Goal: Transaction & Acquisition: Purchase product/service

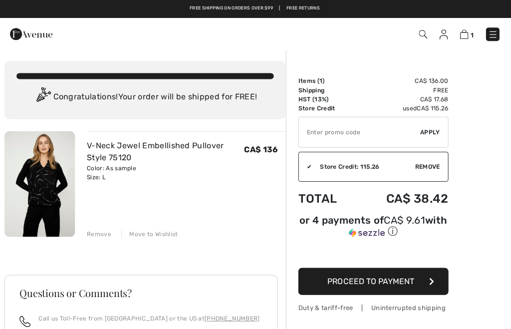
click at [444, 39] on img at bounding box center [443, 34] width 8 height 10
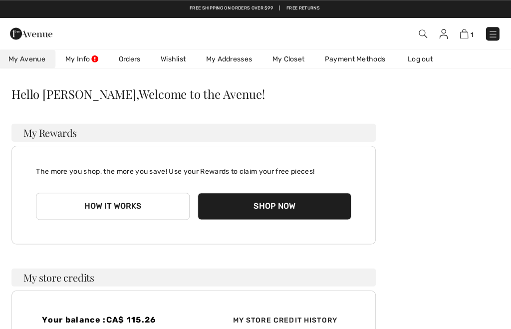
scroll to position [10, 0]
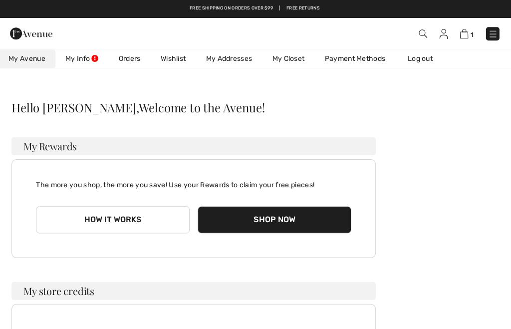
click at [89, 60] on link "My Info" at bounding box center [83, 58] width 53 height 18
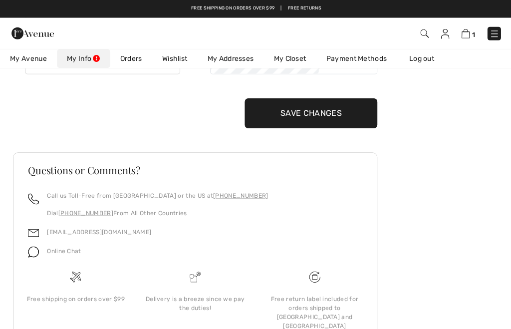
scroll to position [223, 0]
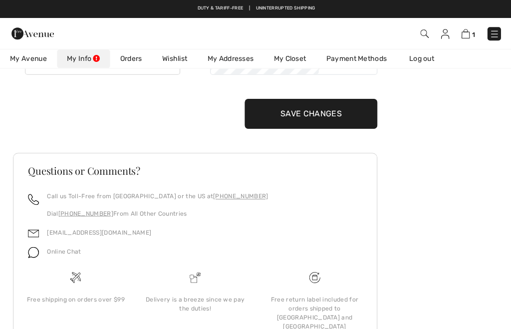
click at [36, 251] on img at bounding box center [33, 251] width 11 height 11
click at [37, 249] on img at bounding box center [33, 251] width 11 height 11
click at [62, 255] on div "Online Chat" at bounding box center [60, 253] width 42 height 19
click at [220, 61] on link "My Addresses" at bounding box center [229, 58] width 66 height 18
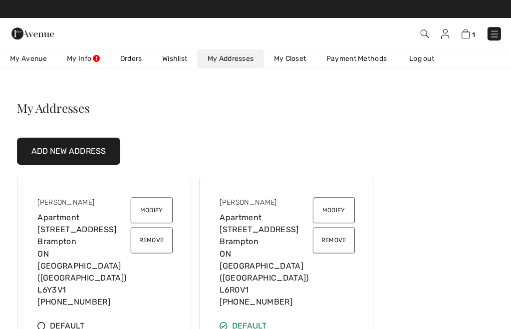
scroll to position [0, 0]
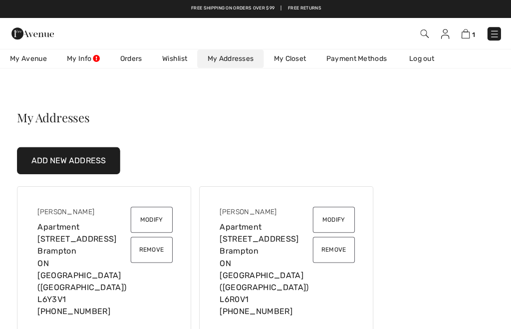
click at [155, 221] on button "Modify" at bounding box center [151, 219] width 42 height 26
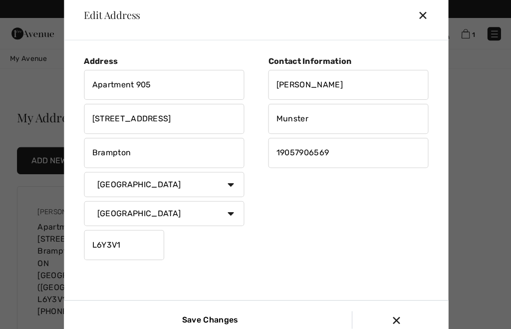
click at [167, 98] on input "Apartment 905" at bounding box center [164, 84] width 160 height 30
type input "Apartment 216"
click at [182, 133] on input "20 Cherrytree Drive" at bounding box center [164, 118] width 160 height 30
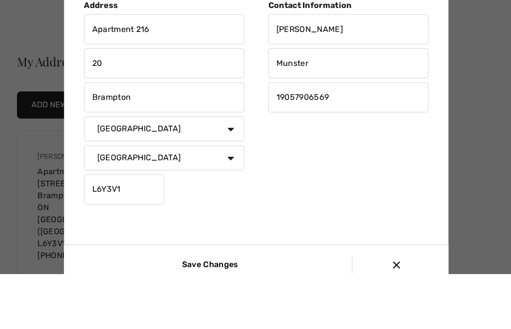
type input "2"
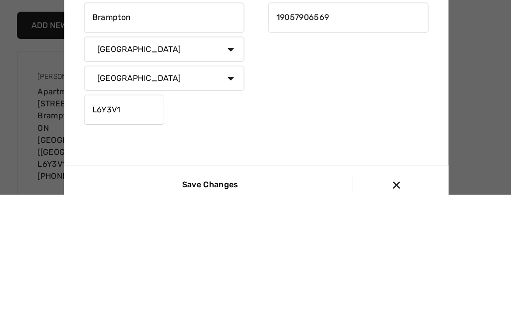
type input "[STREET_ADDRESS][PERSON_NAME]"
click at [130, 229] on input "L6Y3V1" at bounding box center [124, 244] width 80 height 30
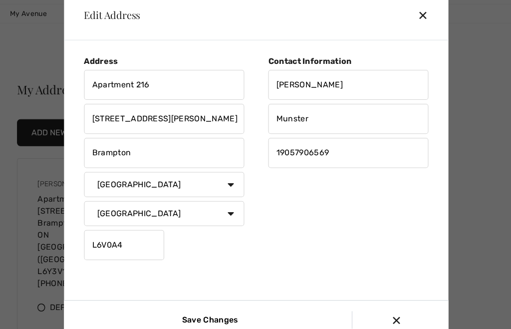
scroll to position [50, 0]
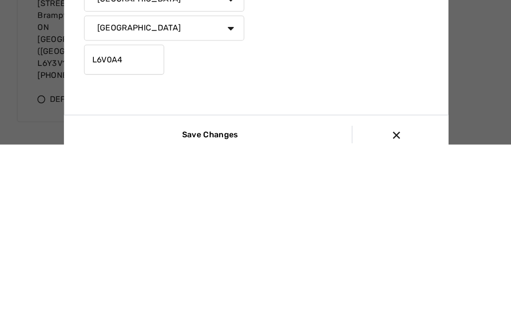
type input "L6V0A4"
click at [230, 310] on input "Save Changes" at bounding box center [207, 318] width 67 height 17
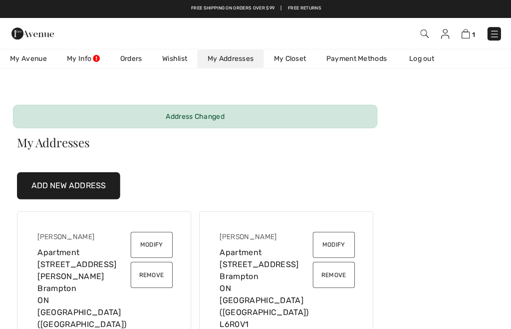
scroll to position [0, 0]
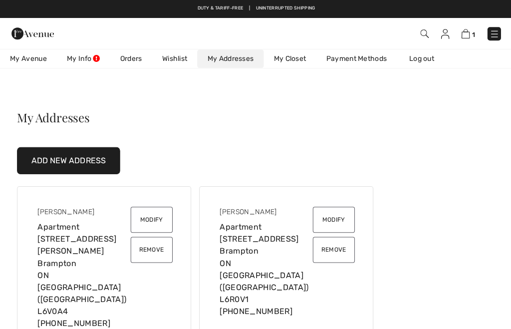
click at [336, 247] on button "Remove" at bounding box center [333, 249] width 42 height 26
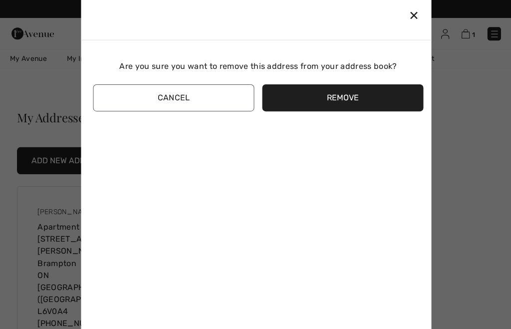
click at [355, 111] on button "Remove" at bounding box center [341, 97] width 161 height 27
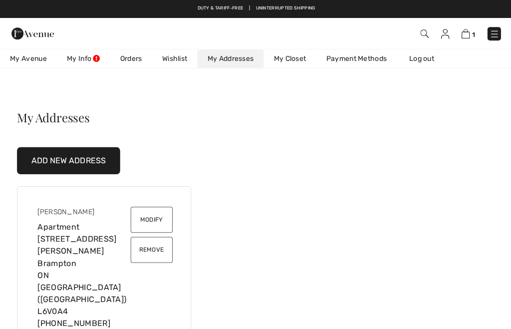
click at [457, 41] on div "1 Checkout" at bounding box center [359, 33] width 293 height 20
click at [468, 35] on img at bounding box center [464, 33] width 8 height 9
click at [468, 33] on img at bounding box center [464, 33] width 8 height 9
click at [472, 31] on span "1" at bounding box center [472, 34] width 3 height 7
click at [472, 28] on link "1" at bounding box center [467, 33] width 14 height 12
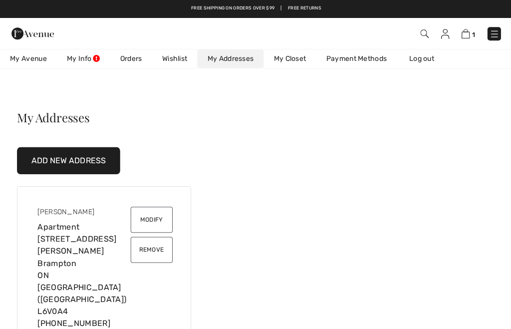
click at [432, 61] on link "Log out" at bounding box center [424, 58] width 55 height 18
click at [435, 59] on link "Log out" at bounding box center [424, 58] width 55 height 18
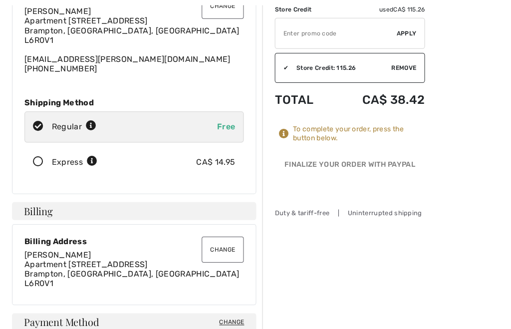
scroll to position [102, 0]
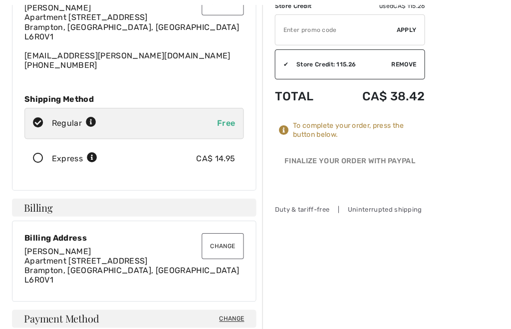
click at [226, 246] on button "Change" at bounding box center [222, 245] width 42 height 26
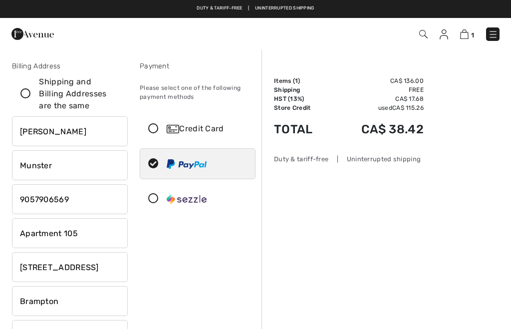
checkbox input "true"
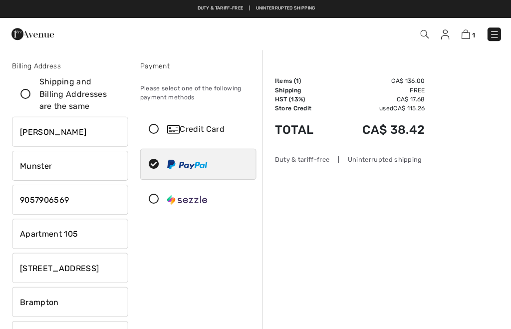
click at [93, 232] on input "Apartment 105" at bounding box center [70, 233] width 116 height 30
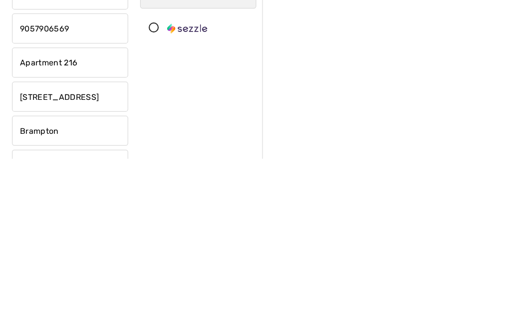
type input "Apartment 216"
click at [91, 252] on input "55 Via Rosedale" at bounding box center [70, 267] width 116 height 30
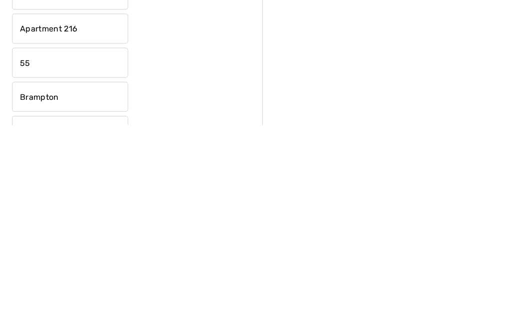
type input "5"
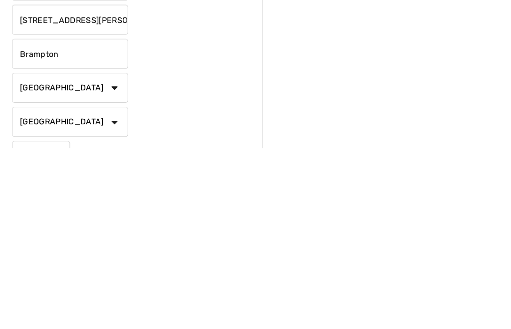
scroll to position [81, 0]
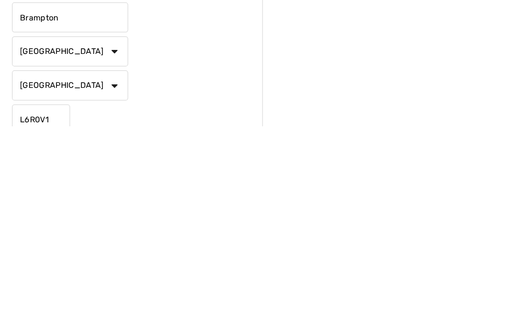
type input "100 Ken Whillans Drive"
click at [54, 307] on input "L6R0V1" at bounding box center [41, 322] width 58 height 30
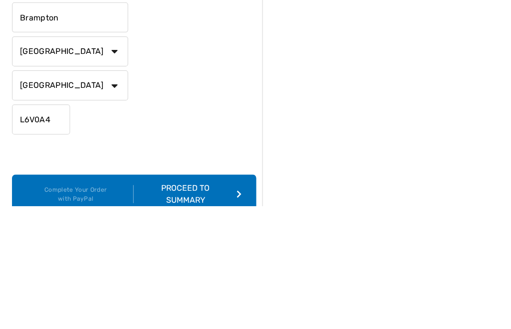
scroll to position [160, 0]
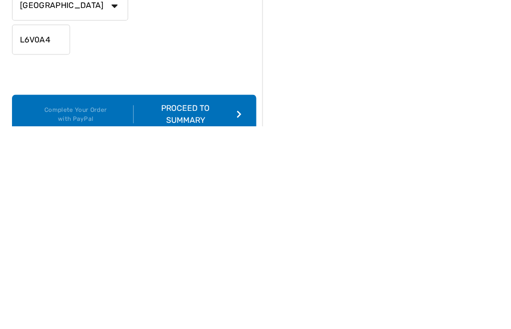
type input "L6V0A4"
click at [186, 305] on div "Proceed to Summary" at bounding box center [187, 317] width 108 height 24
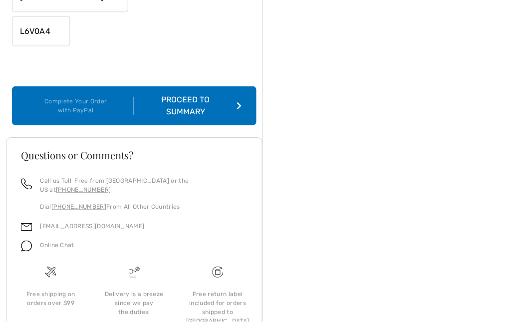
click at [230, 102] on div "Proceed to Summary" at bounding box center [187, 114] width 108 height 24
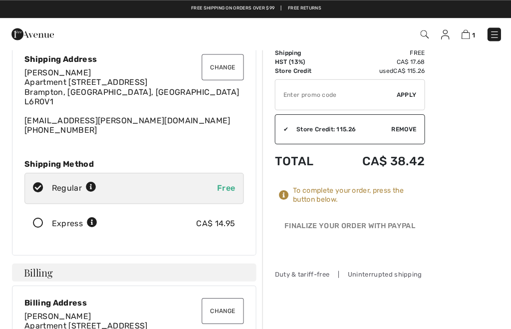
scroll to position [34, 0]
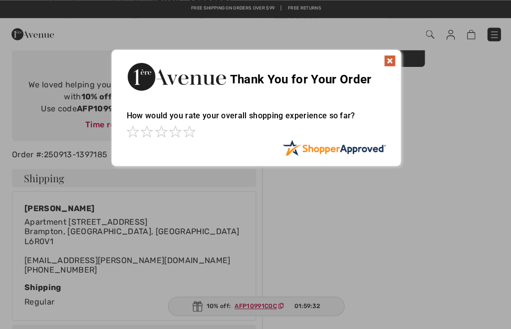
scroll to position [97, 0]
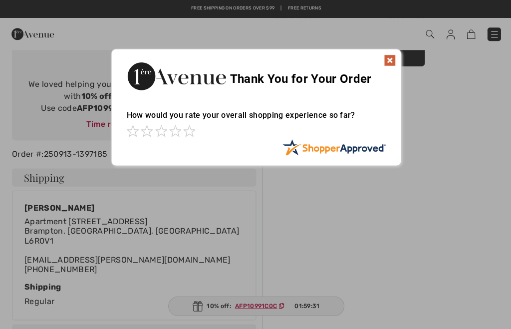
click at [181, 245] on div at bounding box center [255, 164] width 511 height 329
click at [390, 54] on img at bounding box center [388, 60] width 12 height 12
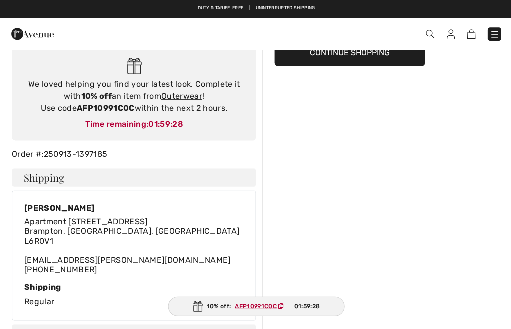
click at [201, 235] on div "[PERSON_NAME] [STREET_ADDRESS] [EMAIL_ADDRESS][PERSON_NAME][DOMAIN_NAME] [PHONE…" at bounding box center [133, 239] width 218 height 75
click at [174, 231] on div "[PERSON_NAME] [STREET_ADDRESS] [EMAIL_ADDRESS][PERSON_NAME][DOMAIN_NAME] [PHONE…" at bounding box center [133, 239] width 218 height 75
click at [180, 221] on div "[PERSON_NAME] [STREET_ADDRESS] [EMAIL_ADDRESS][PERSON_NAME][DOMAIN_NAME] [PHONE…" at bounding box center [133, 239] width 218 height 75
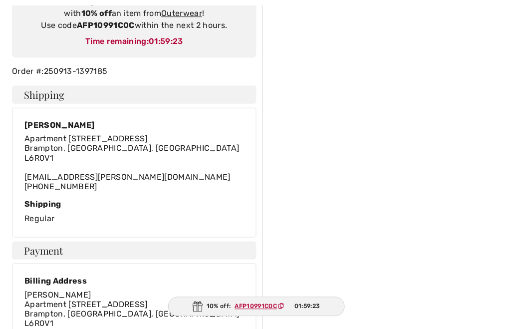
scroll to position [191, 0]
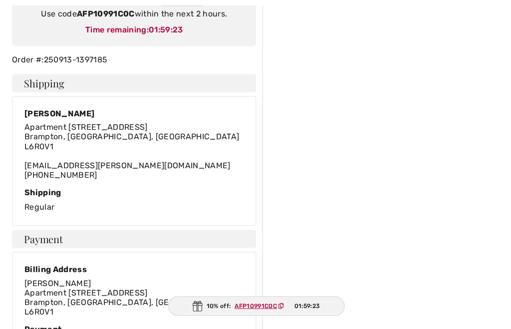
click at [179, 271] on div "Billing Address [PERSON_NAME][GEOGRAPHIC_DATA][STREET_ADDRESS]" at bounding box center [133, 291] width 218 height 56
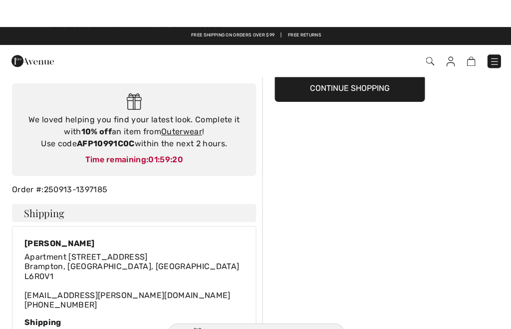
scroll to position [0, 0]
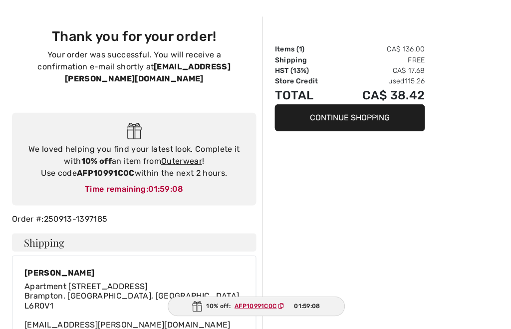
click at [91, 292] on div "Apartment 105, 55 Via Rosedale Brampton, ON, CA L6R0V1 johnfranmunster@rogers.c…" at bounding box center [131, 308] width 214 height 57
click at [91, 290] on div "Apartment 105, 55 Via Rosedale Brampton, ON, CA L6R0V1 johnfranmunster@rogers.c…" at bounding box center [131, 308] width 214 height 57
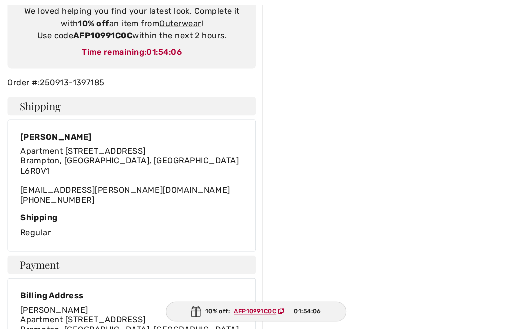
scroll to position [0, 0]
